Goal: Information Seeking & Learning: Learn about a topic

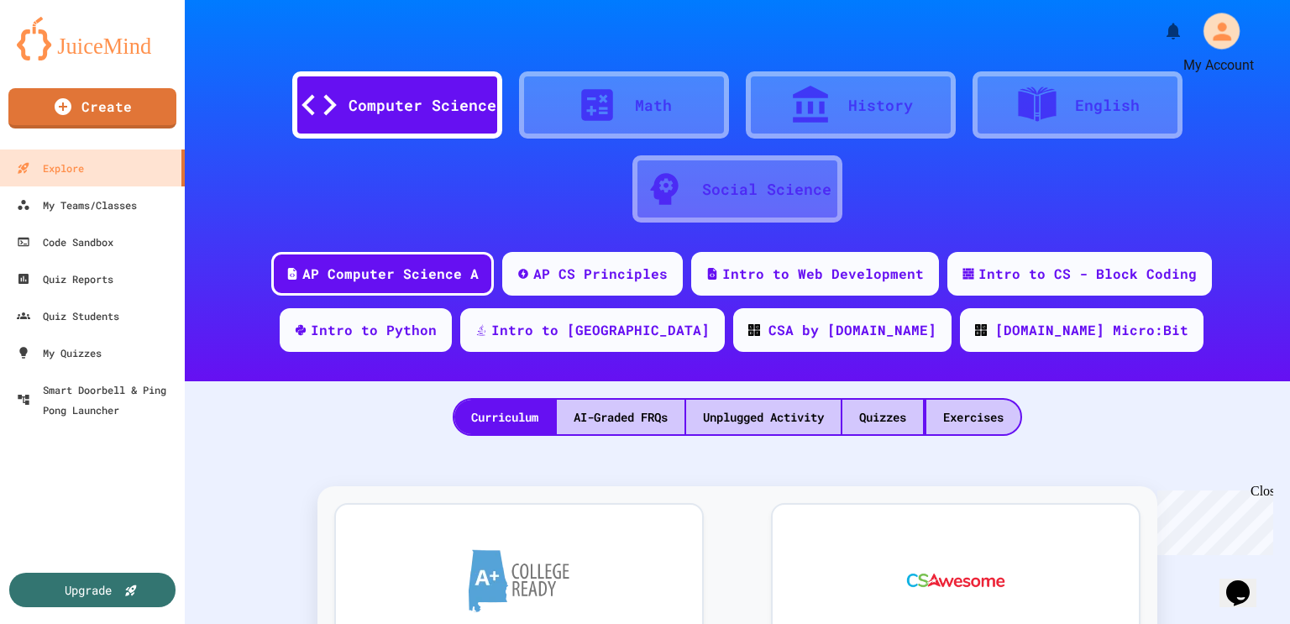
click at [1232, 34] on icon "My Account" at bounding box center [1221, 31] width 27 height 27
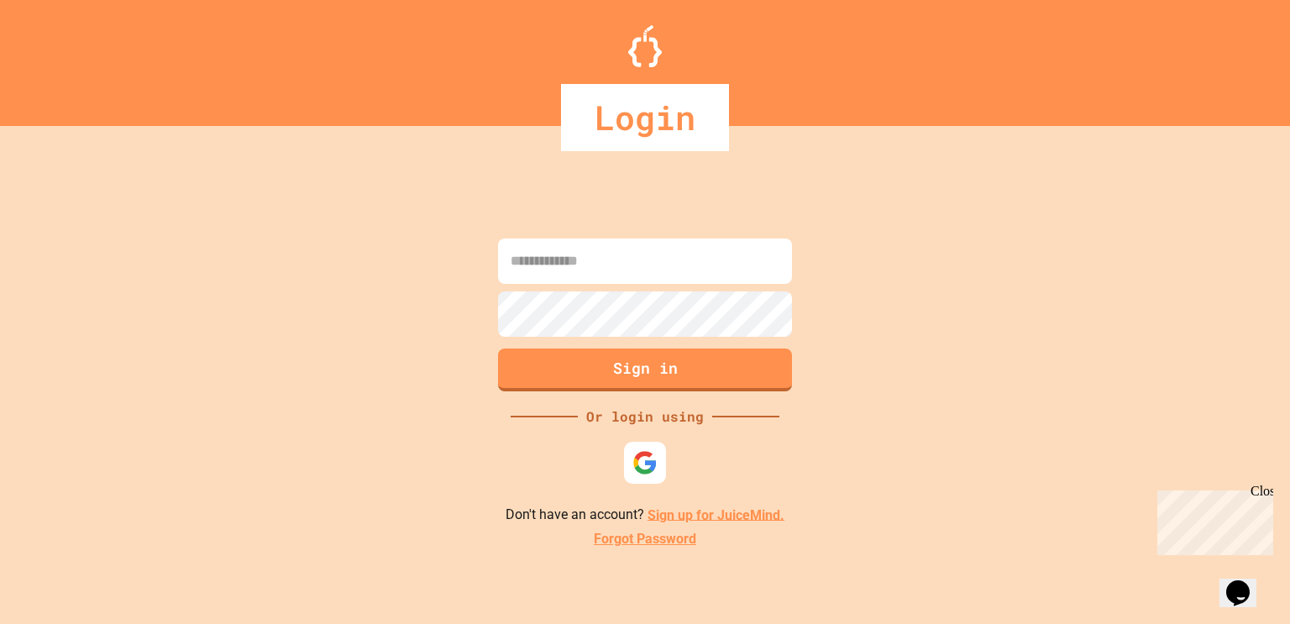
click at [646, 249] on input at bounding box center [645, 261] width 294 height 45
type input "**********"
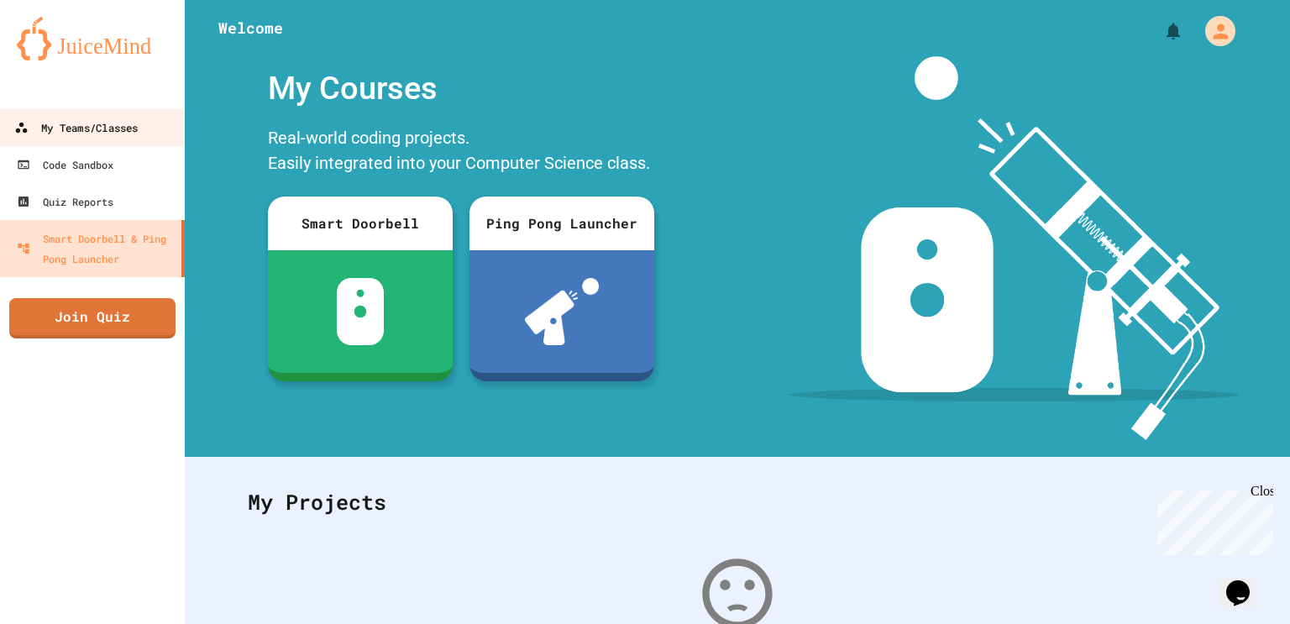
click at [35, 136] on div "My Teams/Classes" at bounding box center [75, 128] width 123 height 21
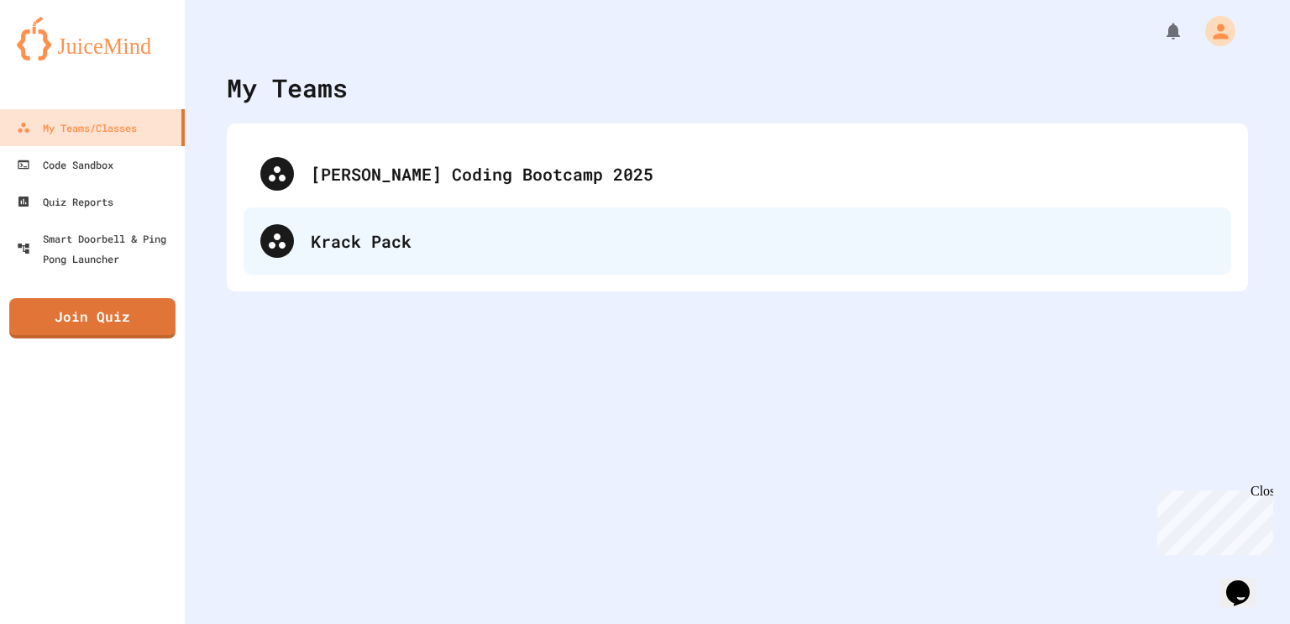
click at [349, 236] on div "Krack Pack" at bounding box center [763, 240] width 904 height 25
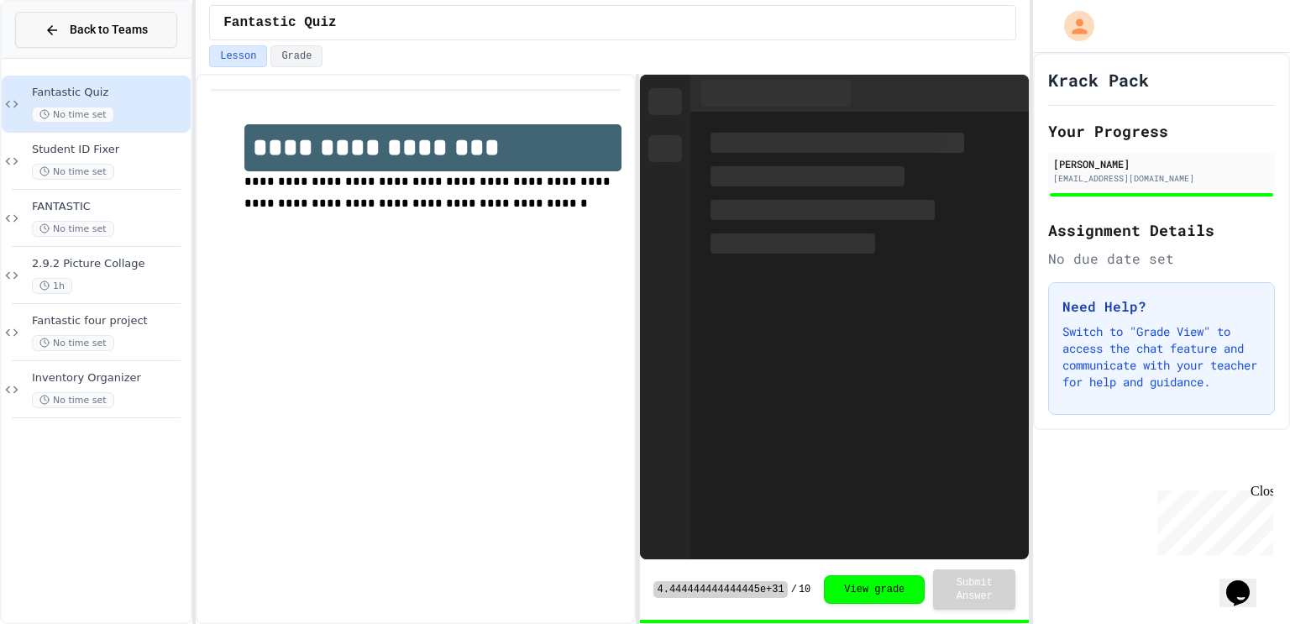
click at [113, 34] on span "Back to Teams" at bounding box center [109, 30] width 78 height 18
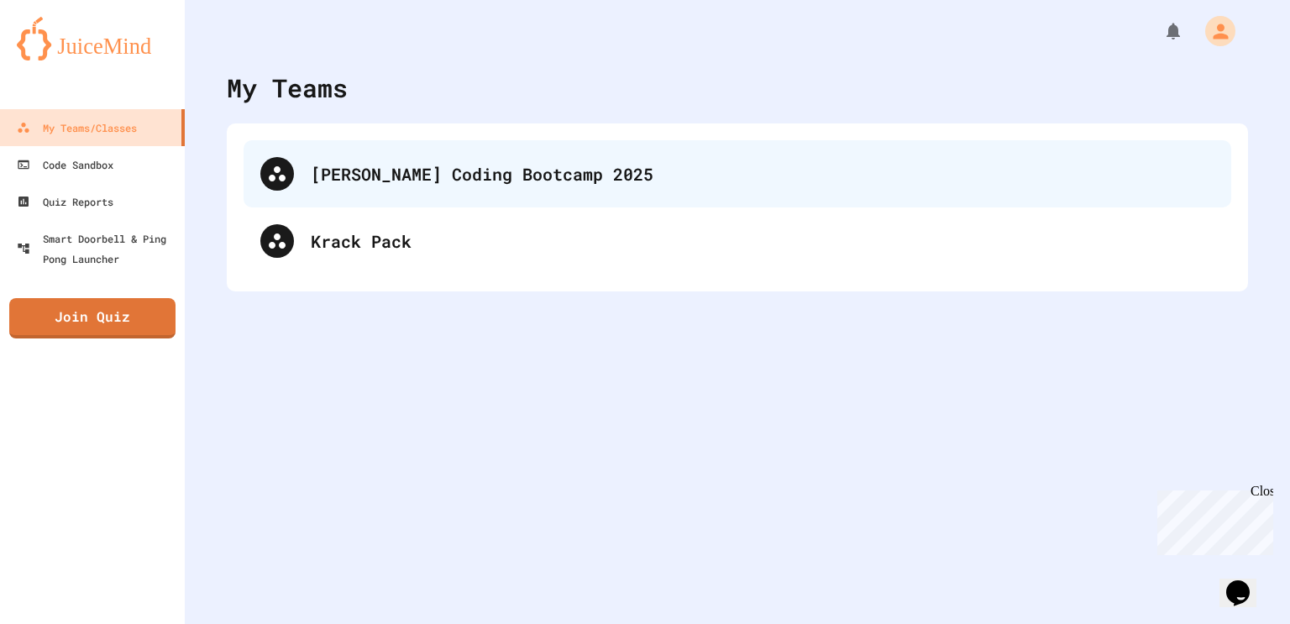
click at [389, 181] on div "[PERSON_NAME] Coding Bootcamp 2025" at bounding box center [763, 173] width 904 height 25
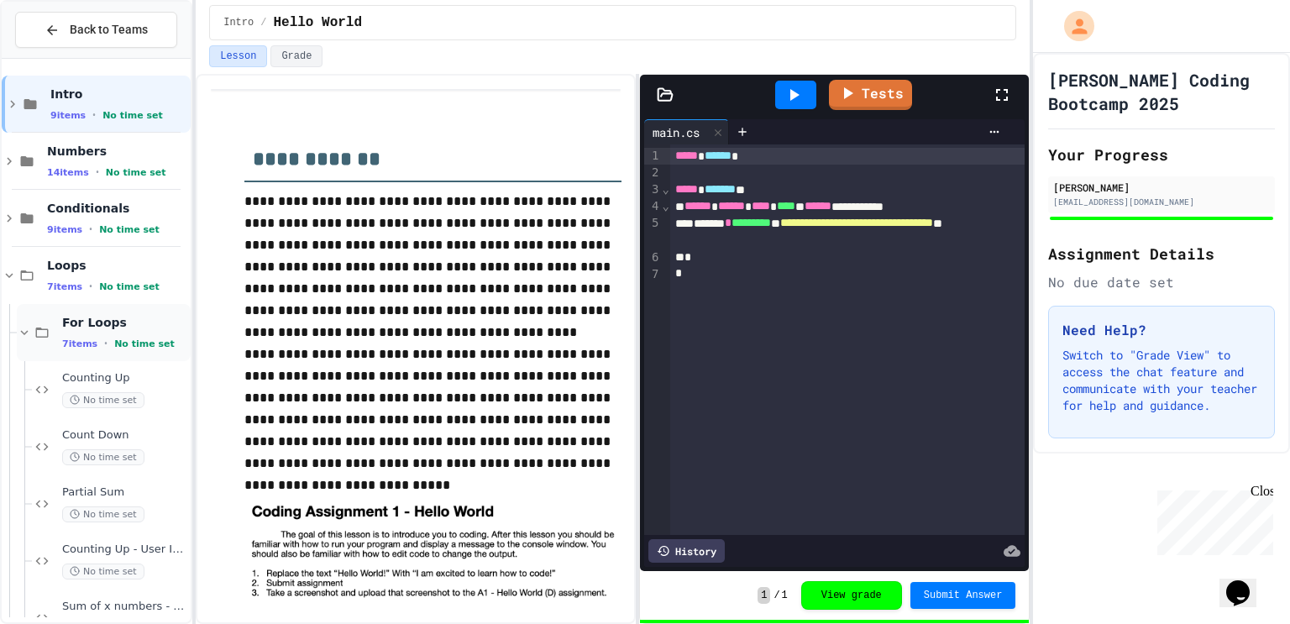
click at [131, 323] on span "For Loops" at bounding box center [124, 322] width 125 height 15
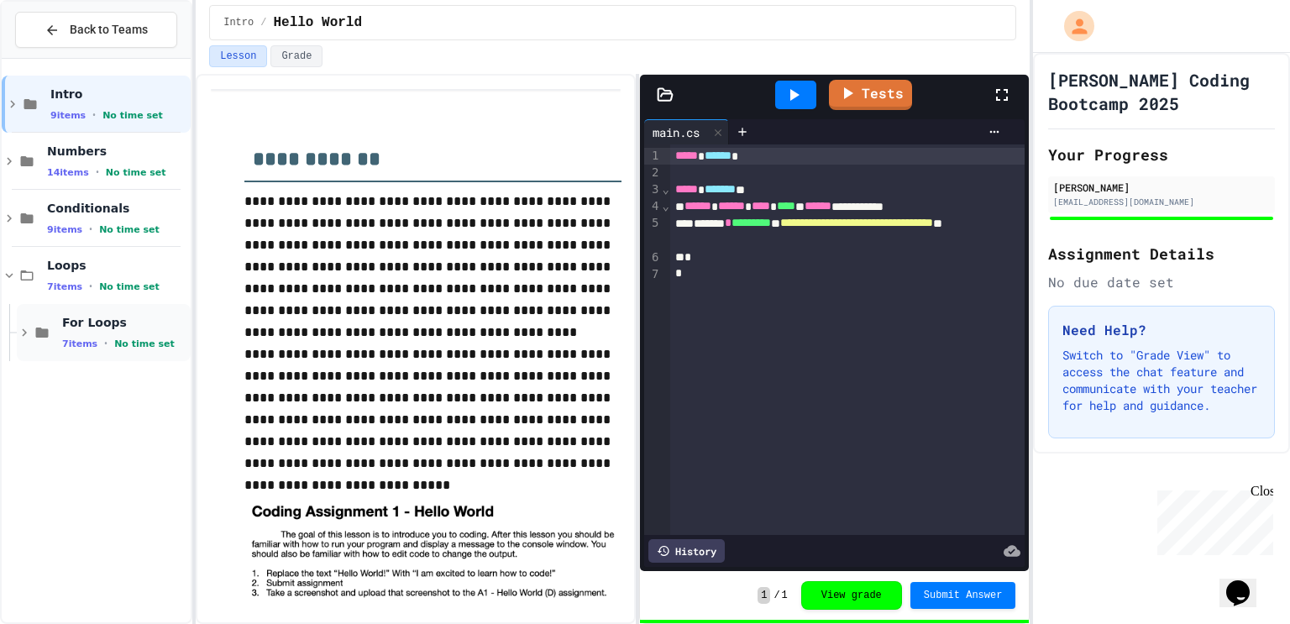
click at [113, 331] on div "For Loops 7 items • No time set" at bounding box center [124, 332] width 125 height 35
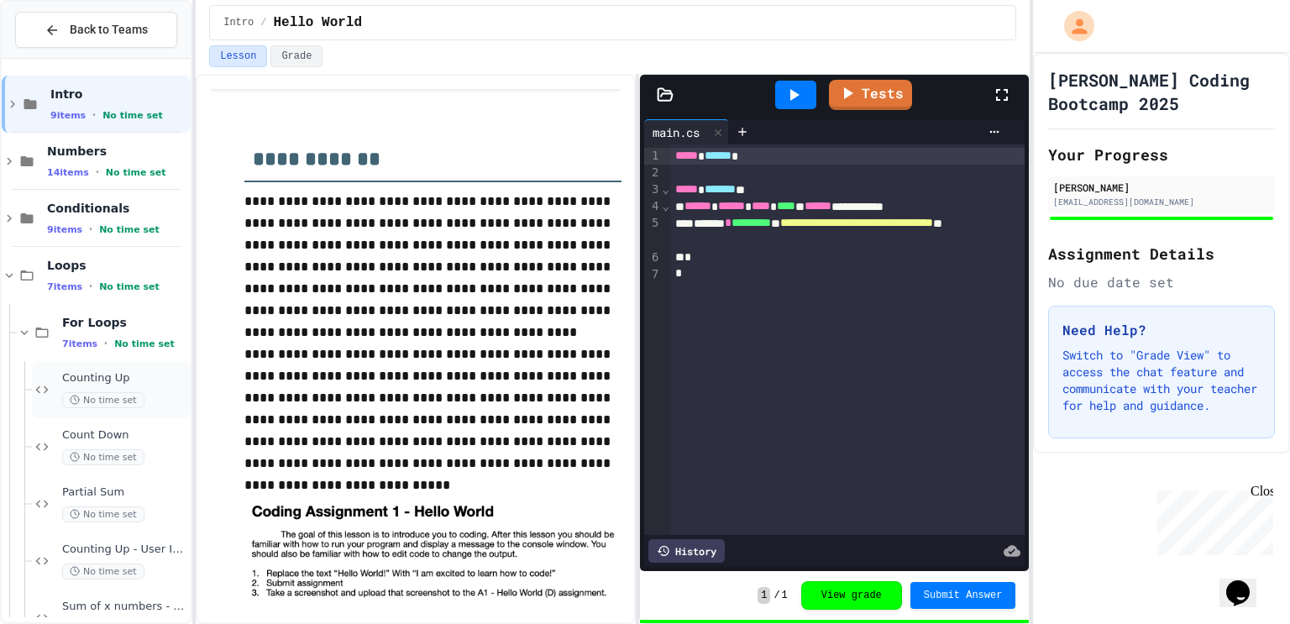
click at [115, 376] on span "Counting Up" at bounding box center [124, 378] width 125 height 14
